Goal: Task Accomplishment & Management: Use online tool/utility

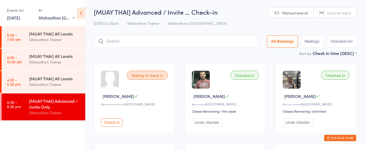
select select "2"
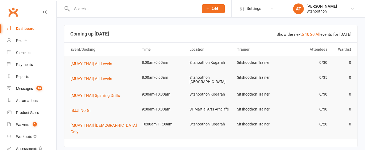
scroll to position [95, 0]
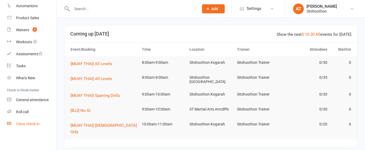
click at [19, 124] on div "Class check-in" at bounding box center [28, 124] width 24 height 4
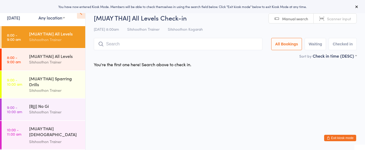
click at [39, 18] on select "Any location ST Martial Arts Arncliffe [GEOGRAPHIC_DATA] [GEOGRAPHIC_DATA]" at bounding box center [52, 18] width 26 height 6
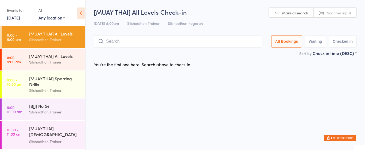
select select "2"
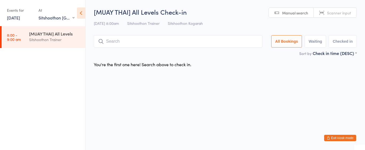
click at [45, 34] on div "[MUAY THAI] All Levels" at bounding box center [55, 34] width 52 height 6
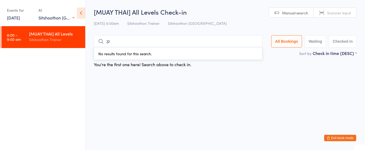
type input ";"
type input "[PERSON_NAME]"
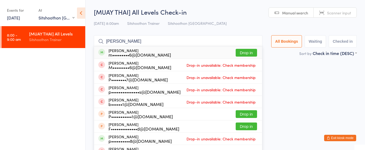
click at [243, 53] on button "Drop in" at bounding box center [246, 53] width 21 height 8
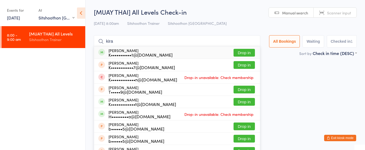
type input "kira"
click at [239, 54] on button "Drop in" at bounding box center [244, 53] width 21 height 8
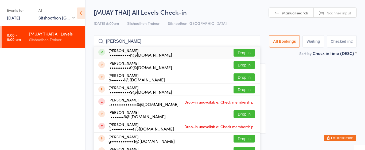
type input "[PERSON_NAME]"
click at [239, 52] on button "Drop in" at bounding box center [244, 53] width 21 height 8
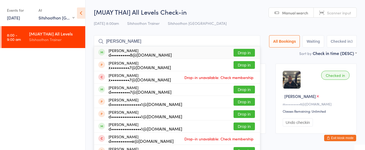
type input "[PERSON_NAME]"
click at [166, 52] on div "[PERSON_NAME] d••••••••••8@[DOMAIN_NAME] Drop in" at bounding box center [177, 53] width 166 height 12
